Goal: Check status

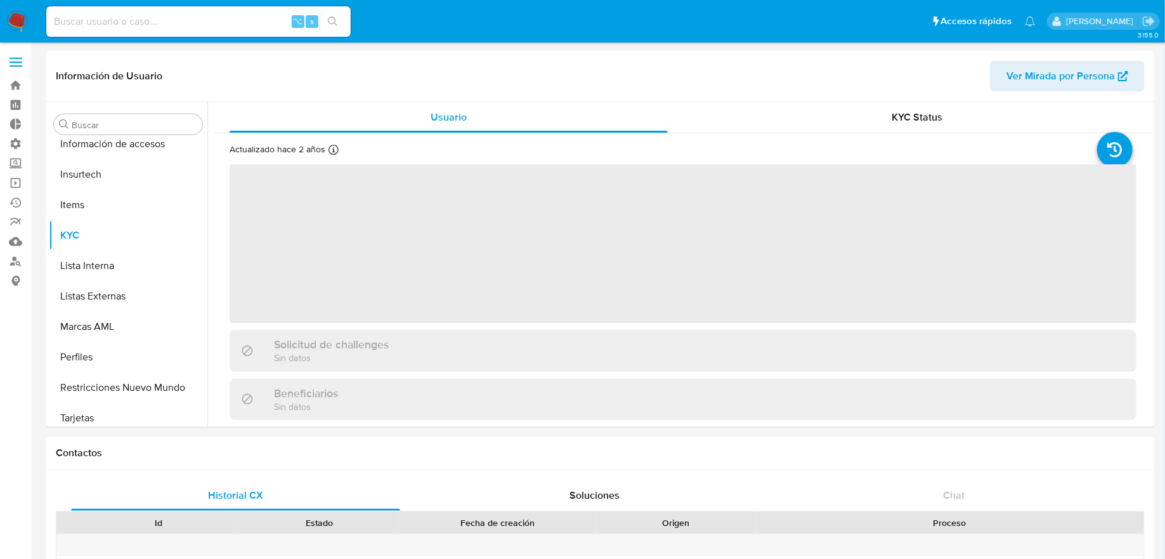
scroll to position [566, 0]
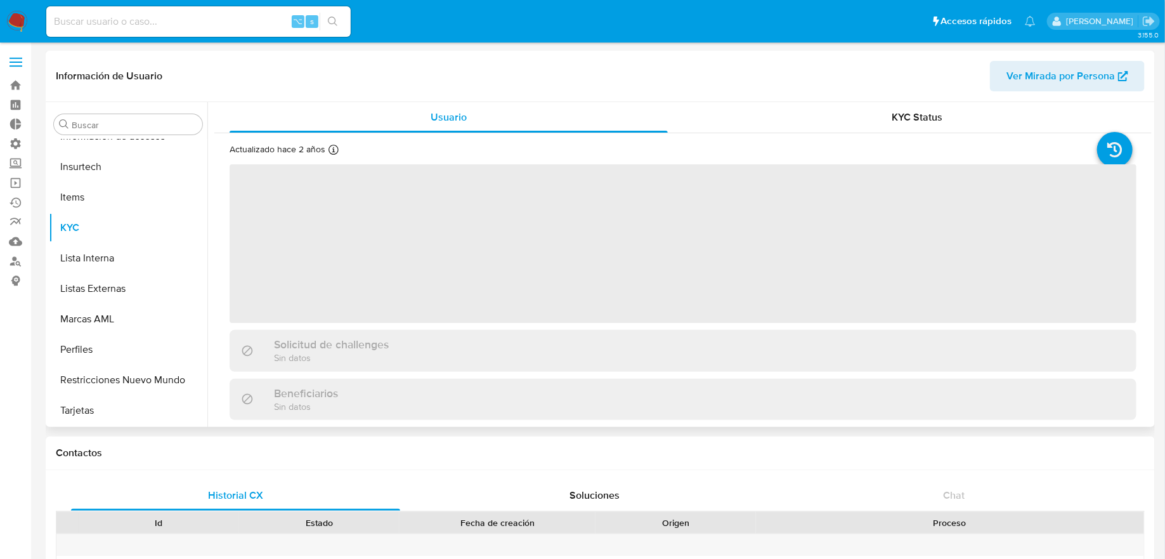
select select "10"
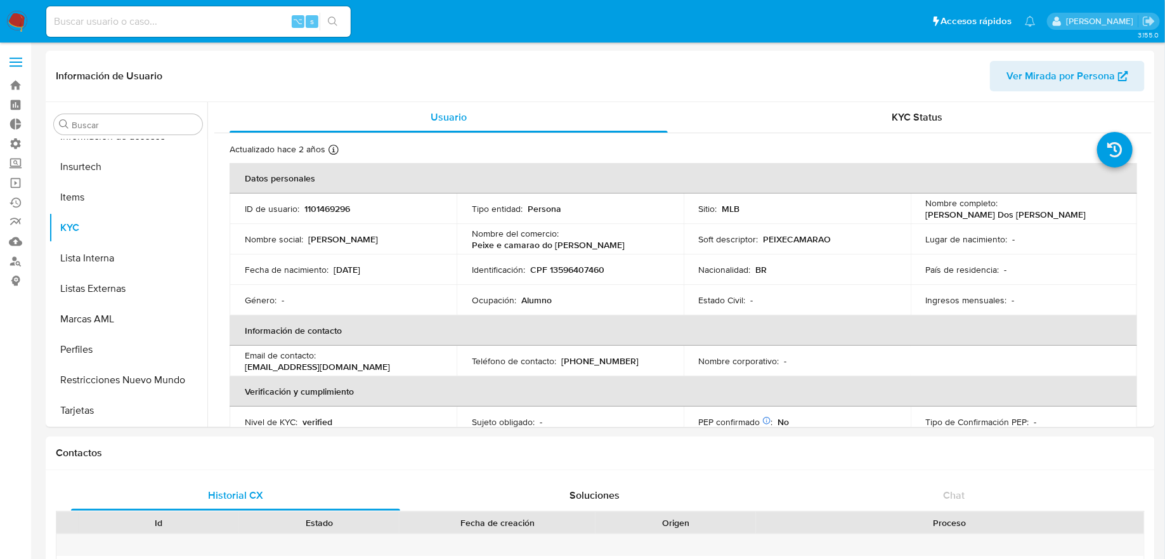
click at [210, 13] on input at bounding box center [198, 21] width 304 height 16
paste input "2543672143"
type input "2543672143"
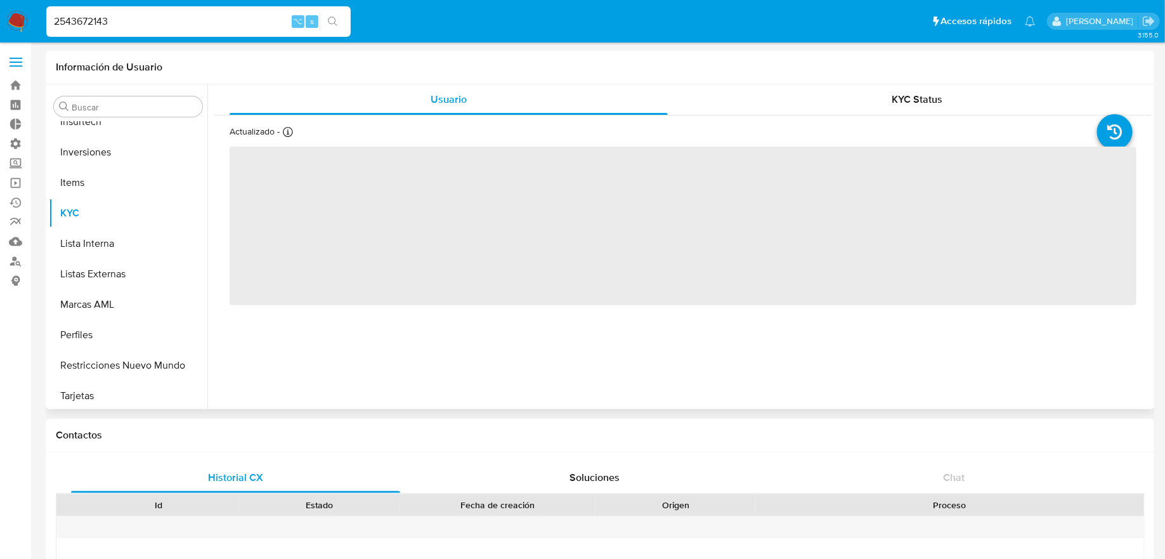
scroll to position [597, 0]
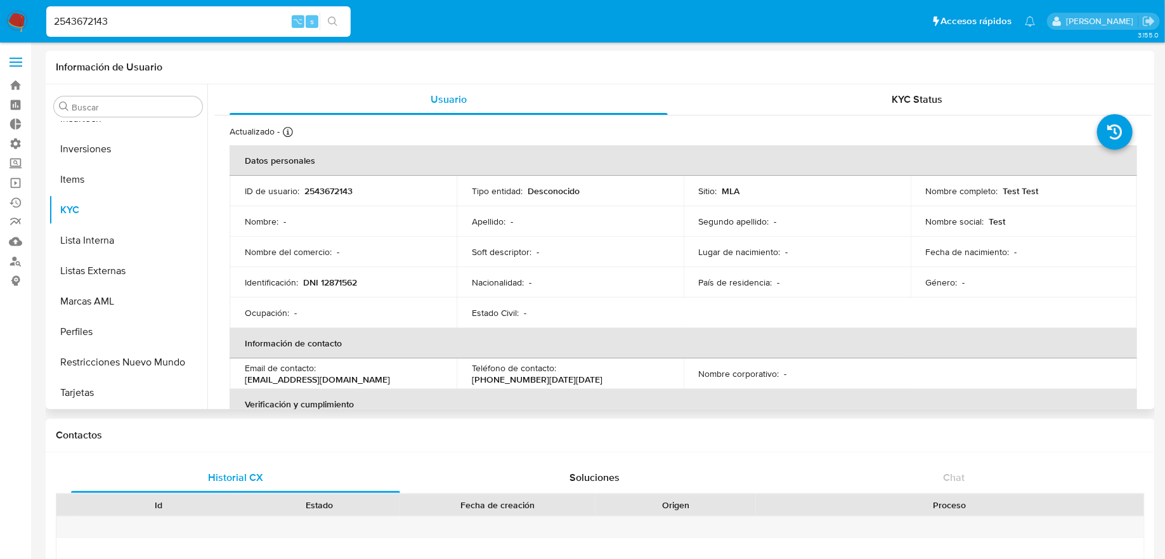
select select "10"
click at [166, 359] on button "Restricciones Nuevo Mundo" at bounding box center [123, 362] width 148 height 30
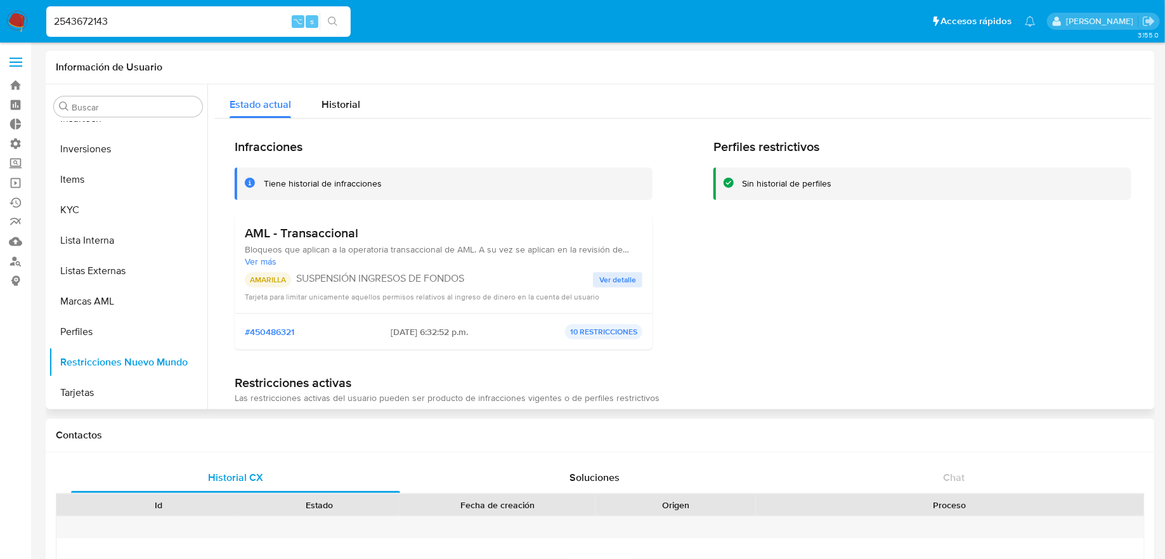
click at [312, 275] on p "SUSPENSIÓN INGRESOS DE FONDOS" at bounding box center [444, 278] width 297 height 13
click at [446, 274] on p "SUSPENSIÓN INGRESOS DE FONDOS" at bounding box center [444, 278] width 297 height 13
click at [124, 202] on button "KYC" at bounding box center [123, 210] width 148 height 30
